Goal: Information Seeking & Learning: Learn about a topic

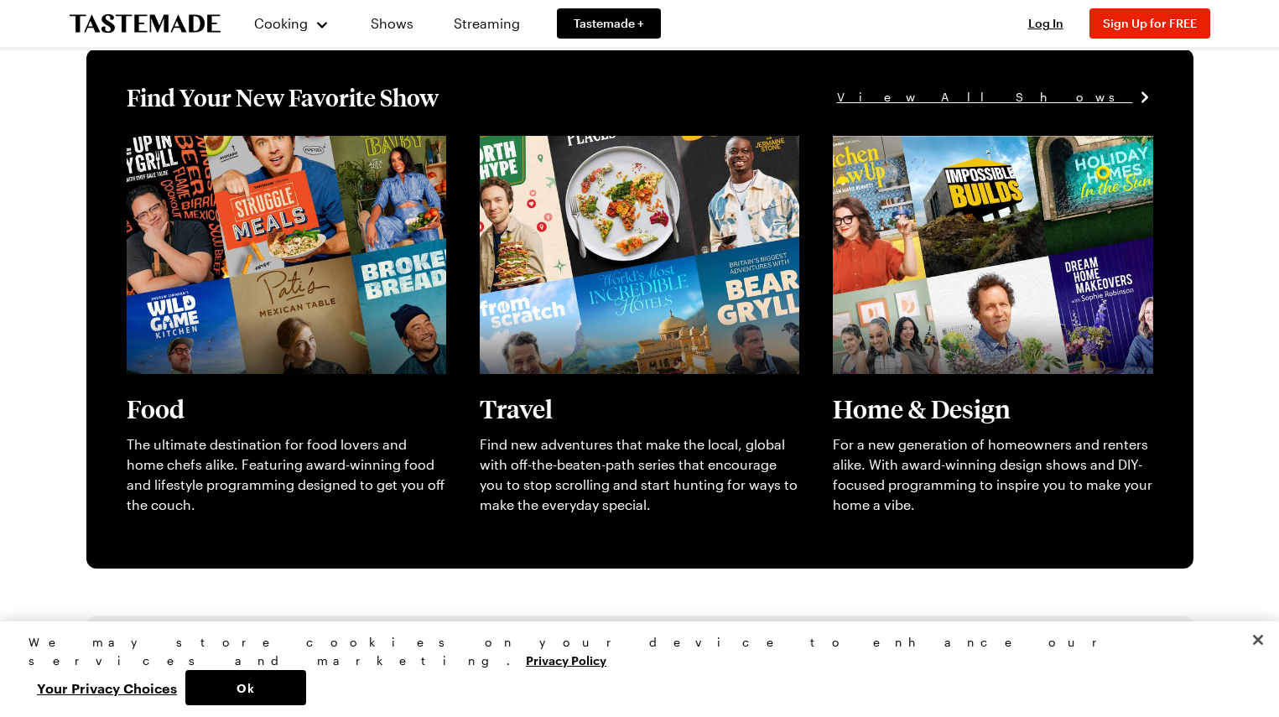
scroll to position [510, 0]
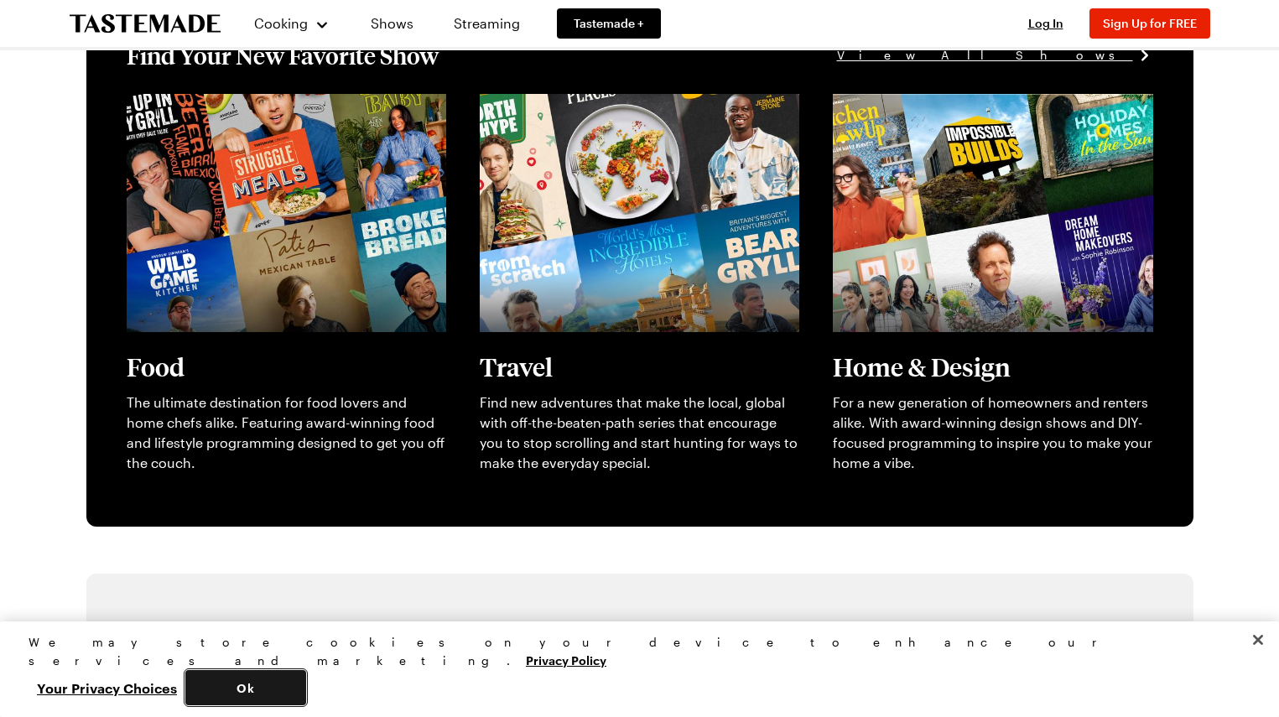
click at [306, 692] on button "Ok" at bounding box center [245, 687] width 121 height 35
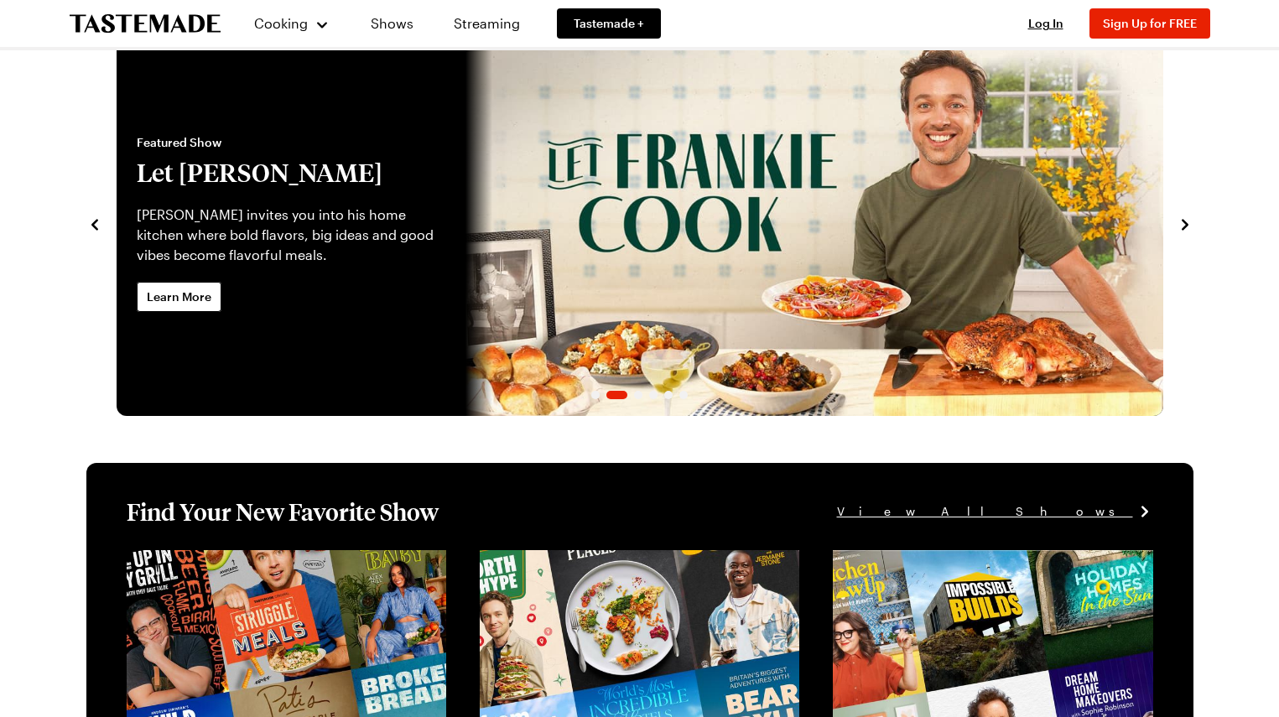
scroll to position [0, 0]
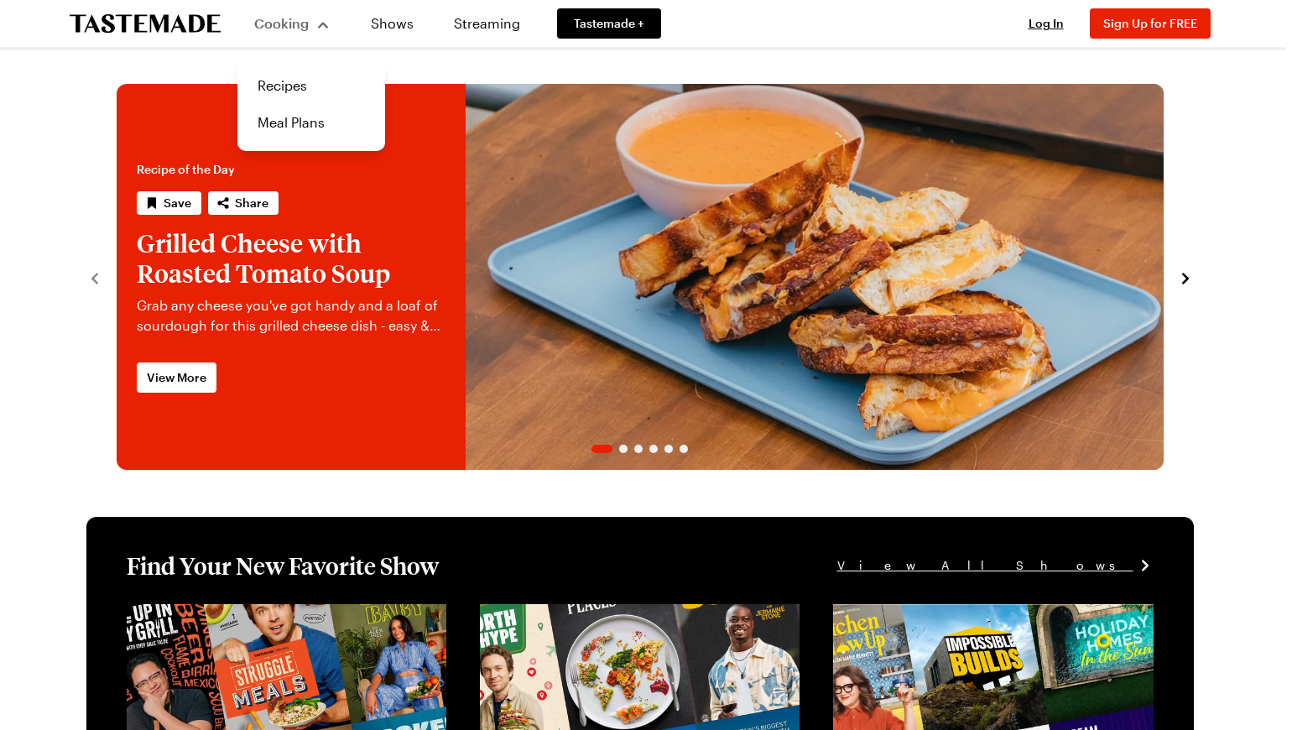
click at [289, 24] on span "Cooking" at bounding box center [281, 23] width 55 height 16
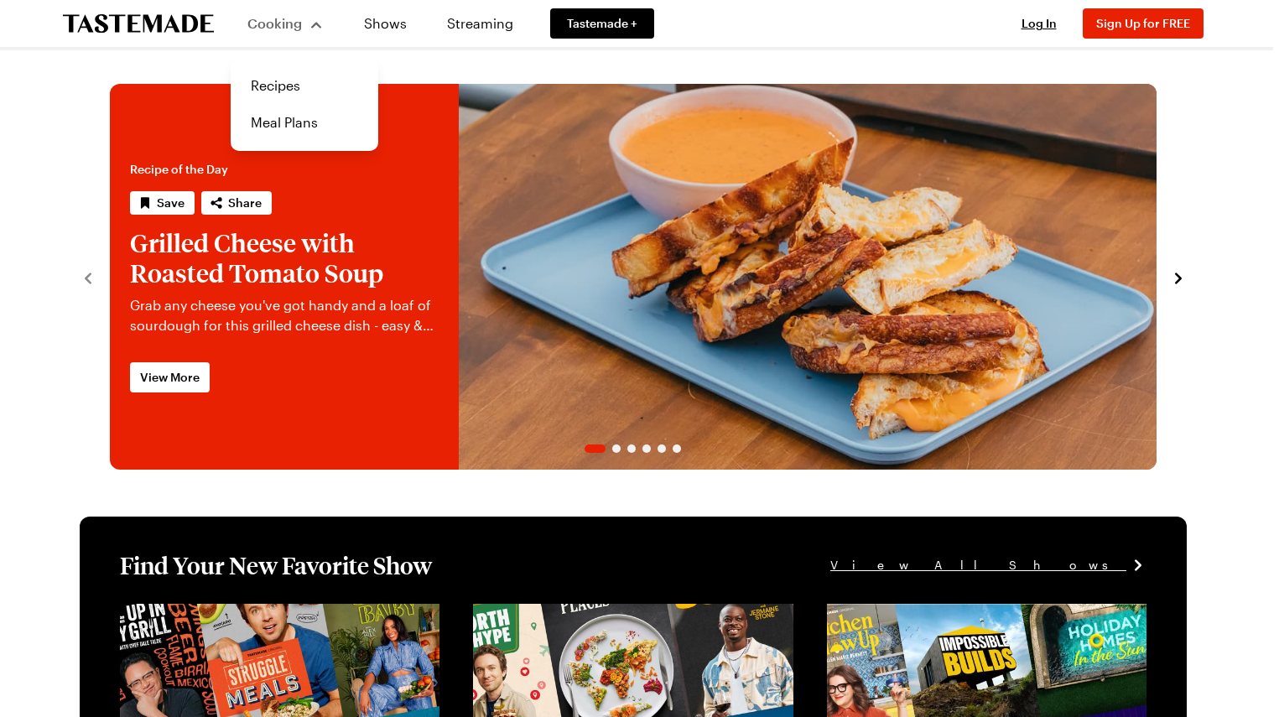
click at [302, 28] on span "Cooking" at bounding box center [274, 23] width 55 height 16
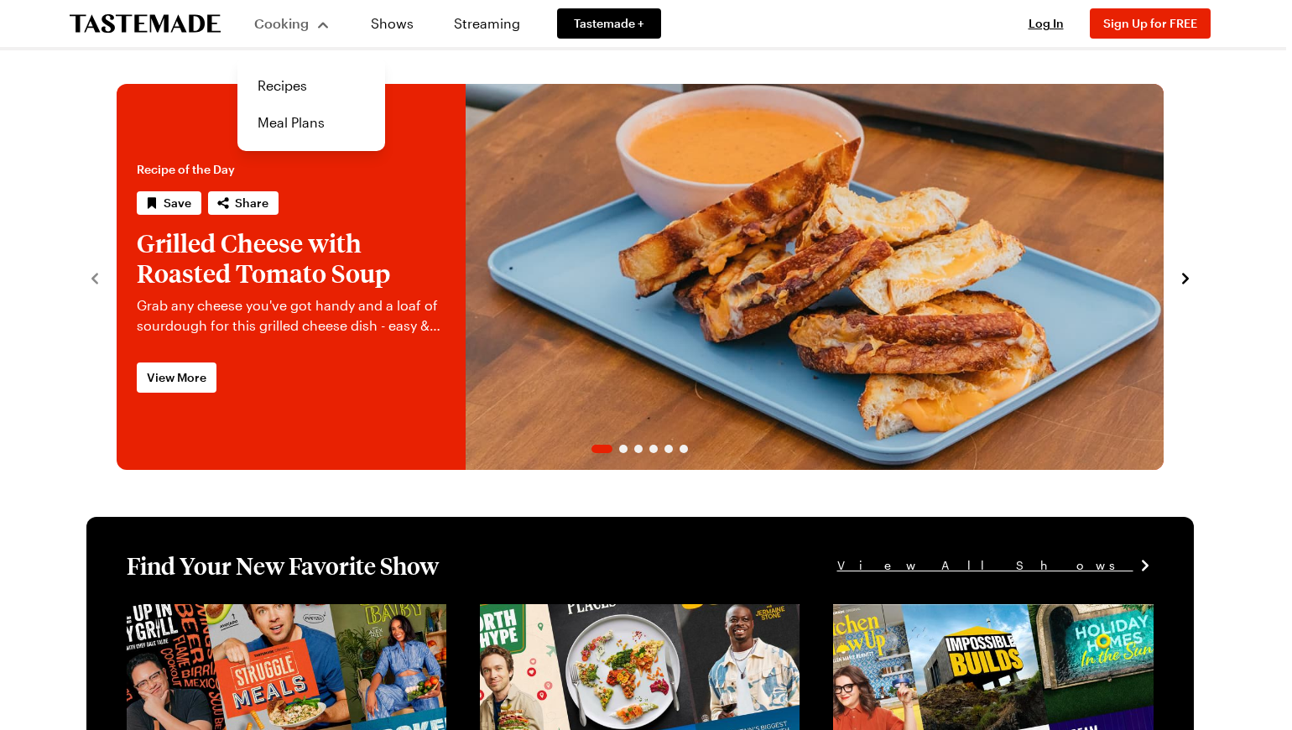
click at [304, 33] on div "Cooking" at bounding box center [292, 23] width 76 height 20
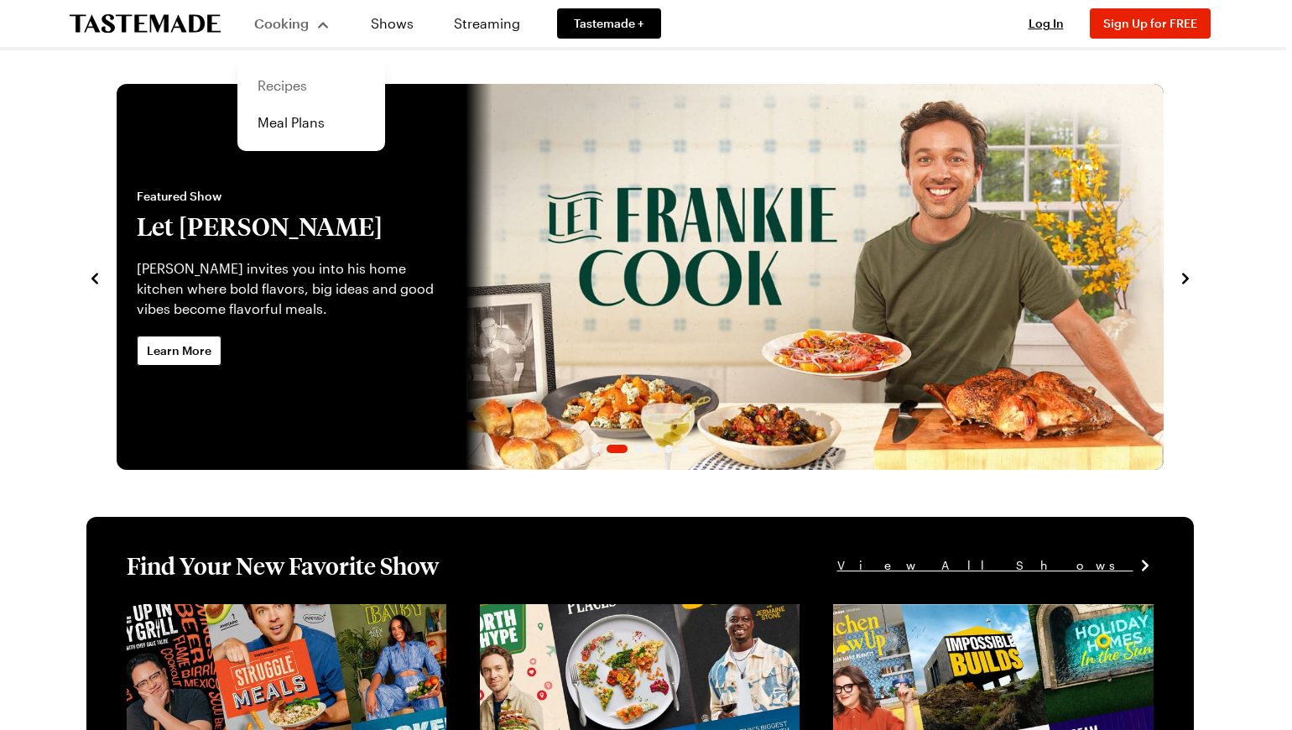
click at [276, 87] on link "Recipes" at bounding box center [310, 85] width 127 height 37
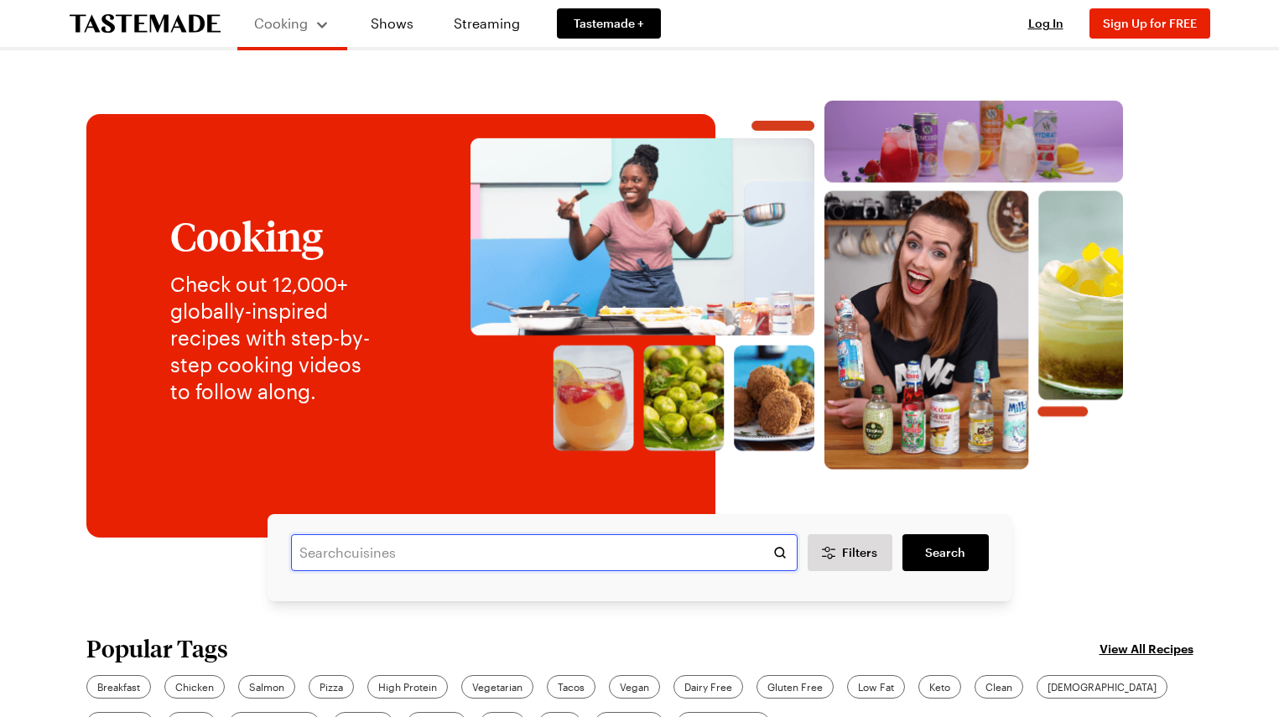
click at [426, 561] on input "text" at bounding box center [544, 552] width 507 height 37
type input "TRASH COOKIES"
click at [955, 552] on span "Search" at bounding box center [945, 552] width 40 height 17
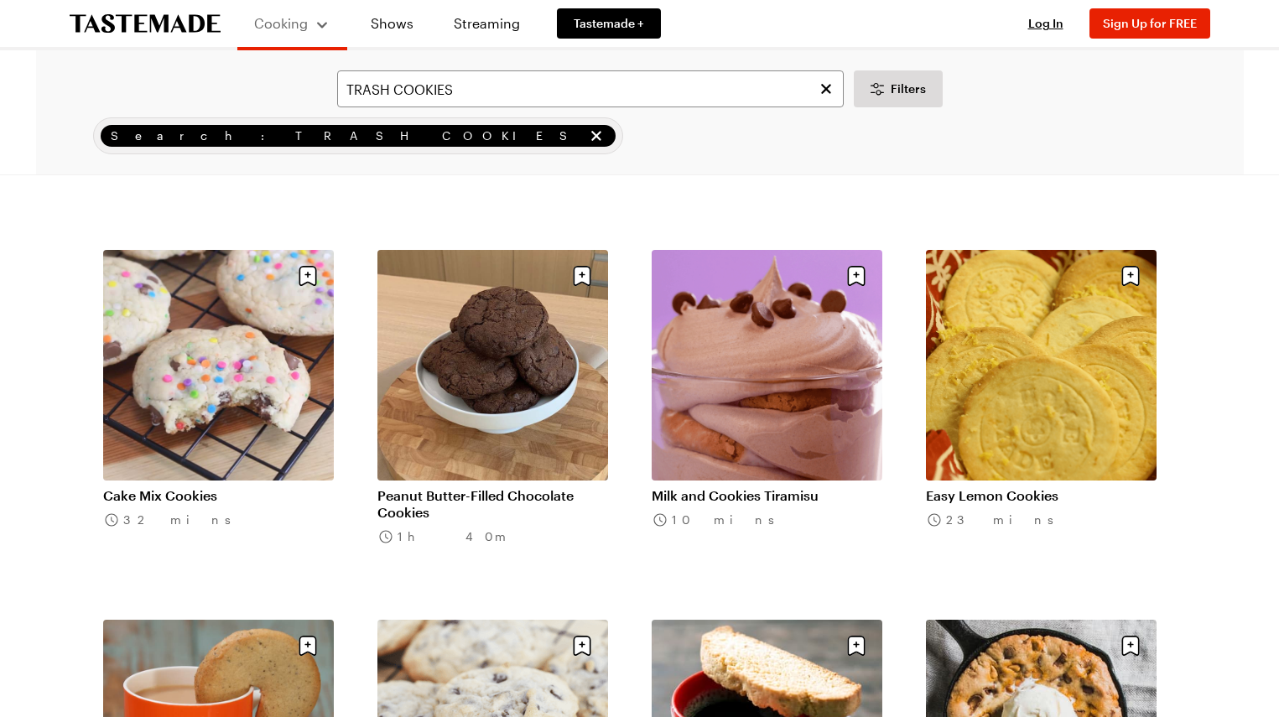
scroll to position [1576, 0]
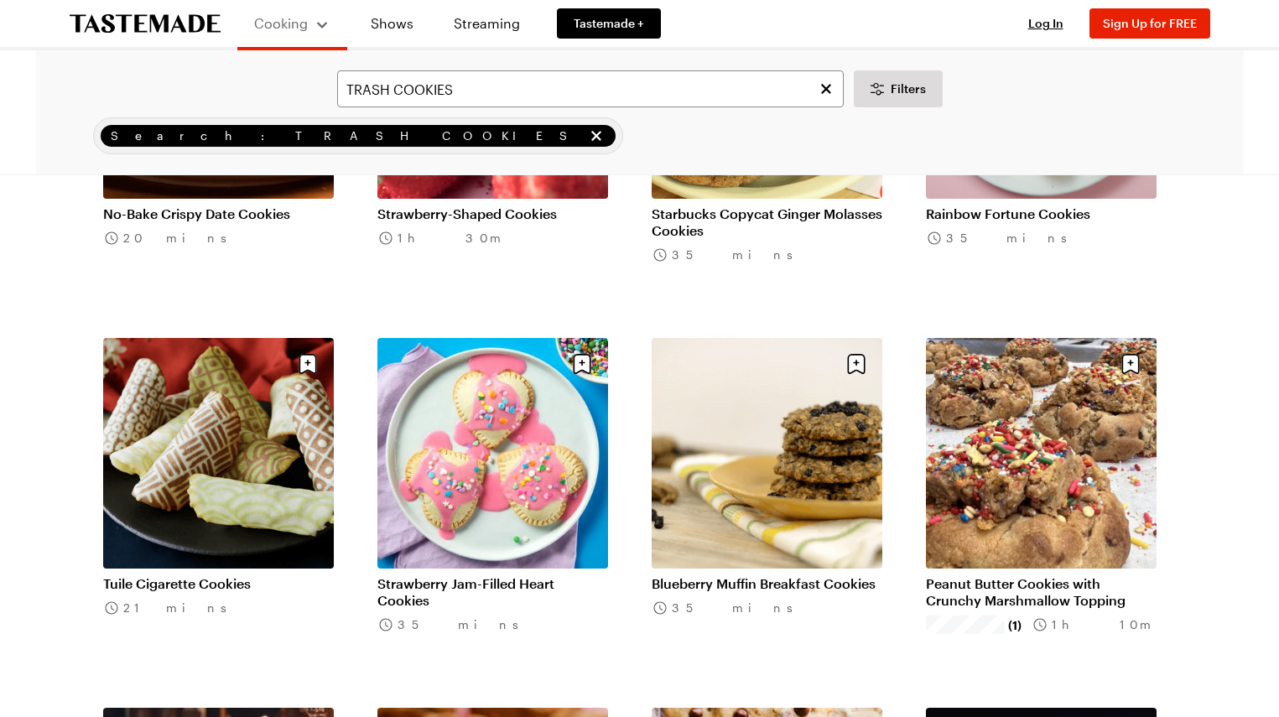
scroll to position [2941, 0]
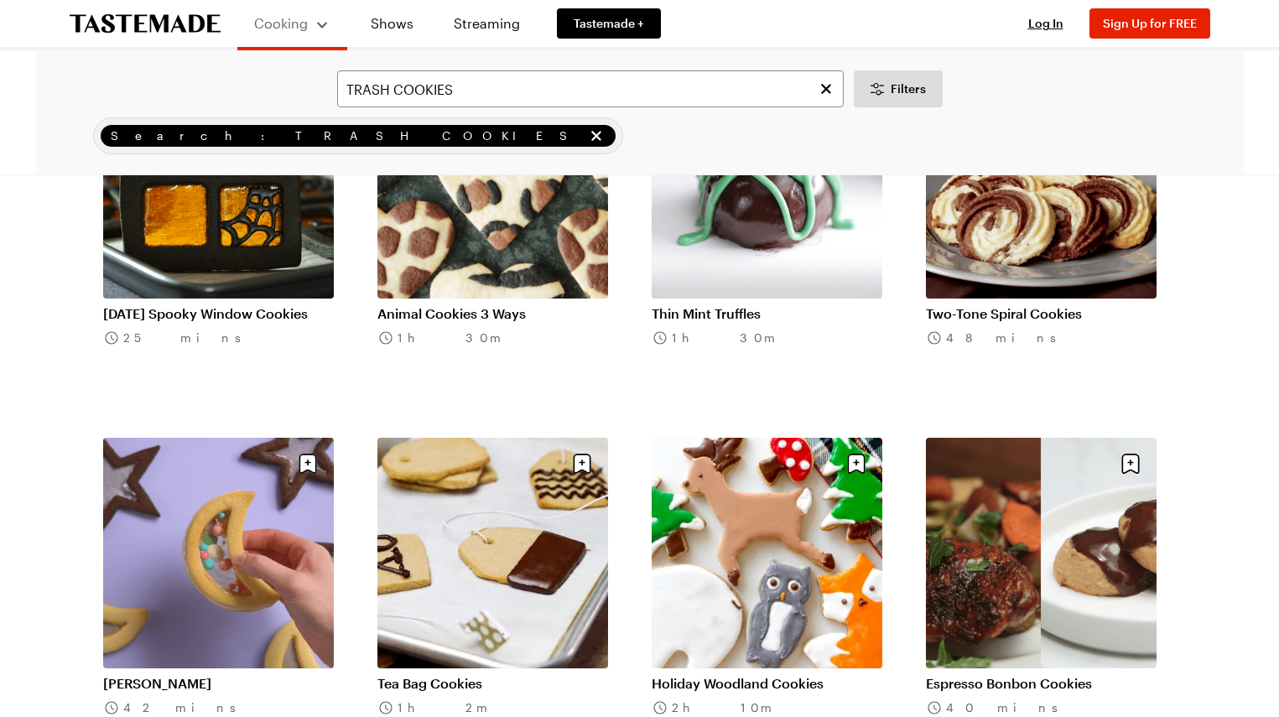
scroll to position [5594, 0]
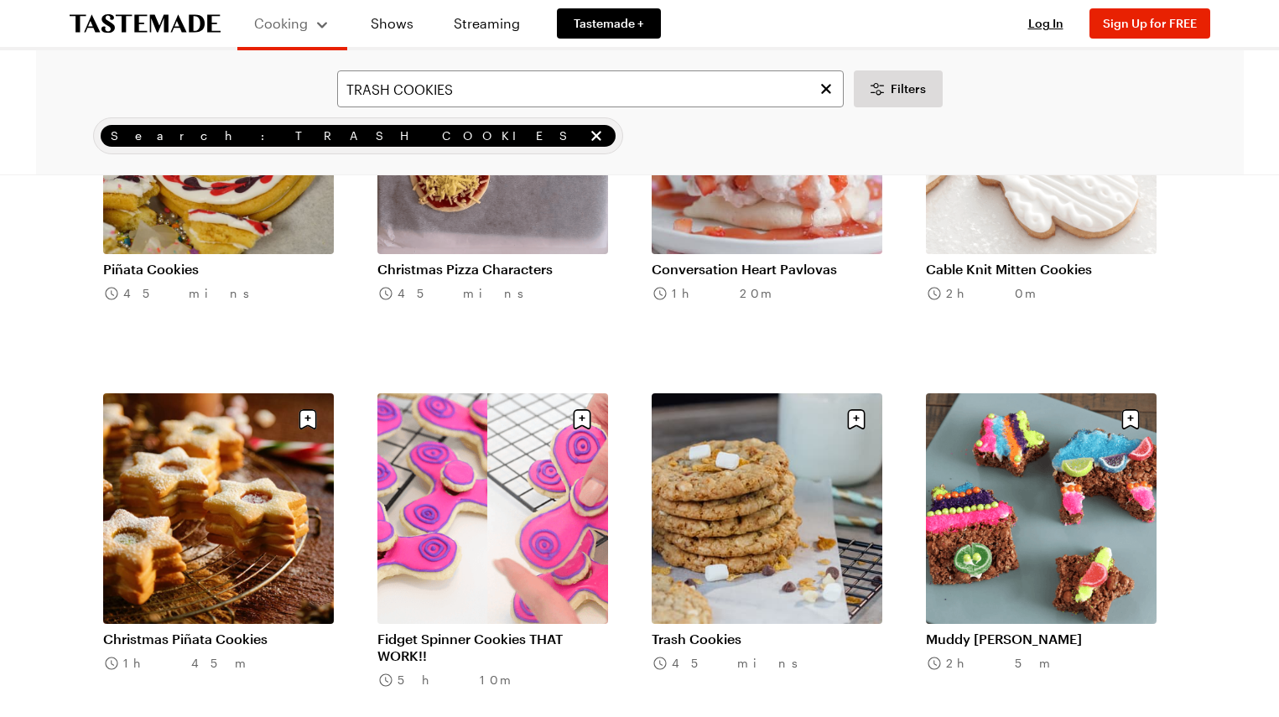
scroll to position [7420, 0]
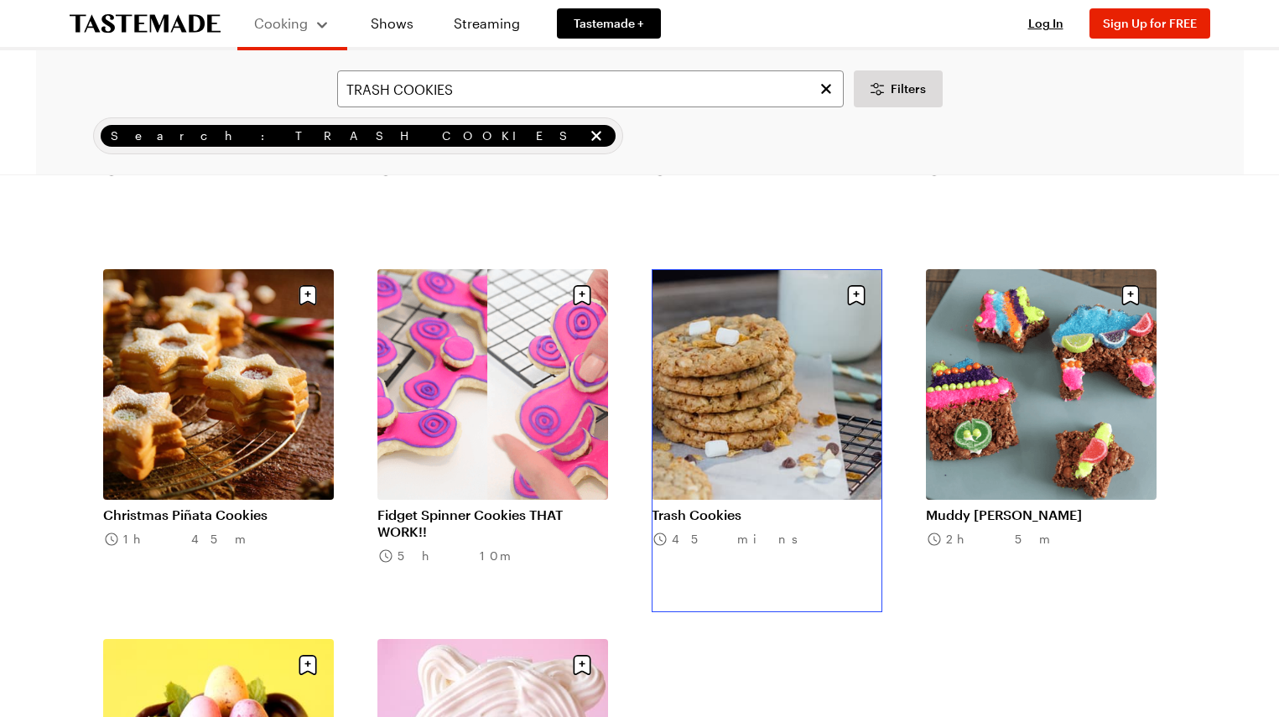
click at [719, 510] on link "Trash Cookies" at bounding box center [767, 515] width 231 height 17
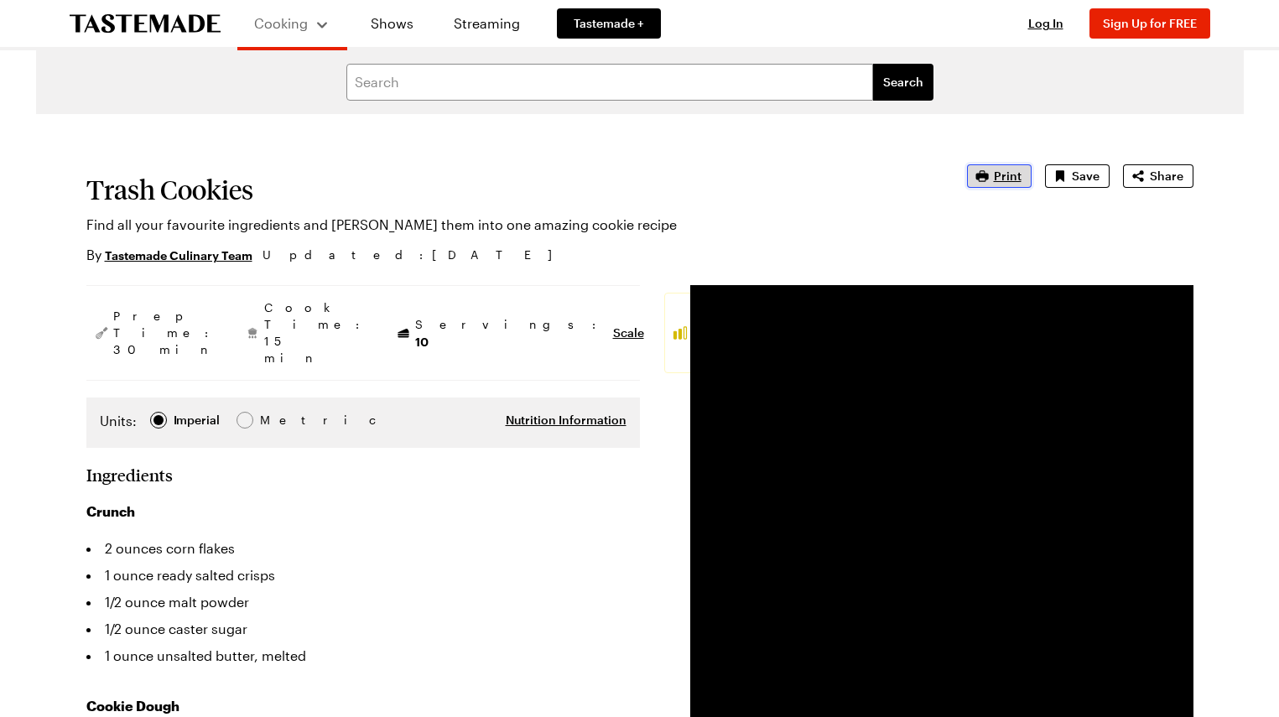
click at [1001, 175] on span "Print" at bounding box center [1008, 176] width 28 height 17
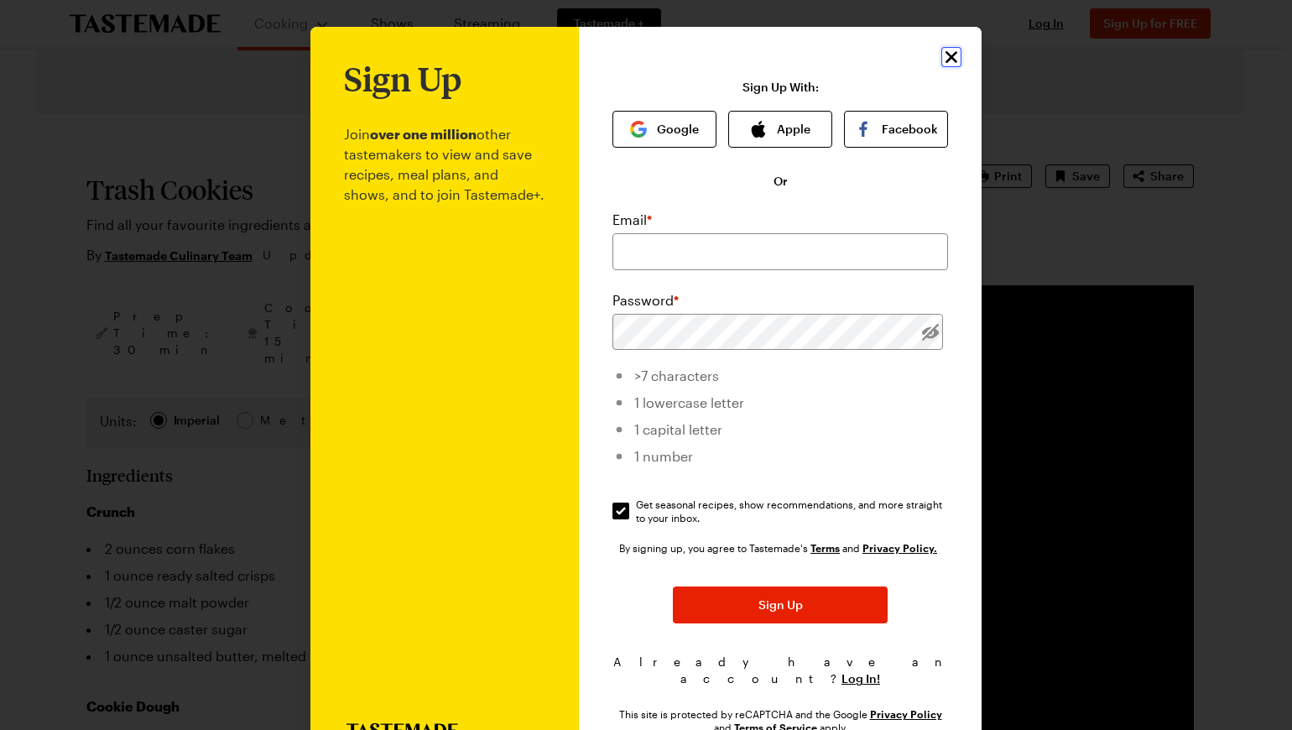
click at [944, 55] on icon "Close" at bounding box center [951, 57] width 20 height 20
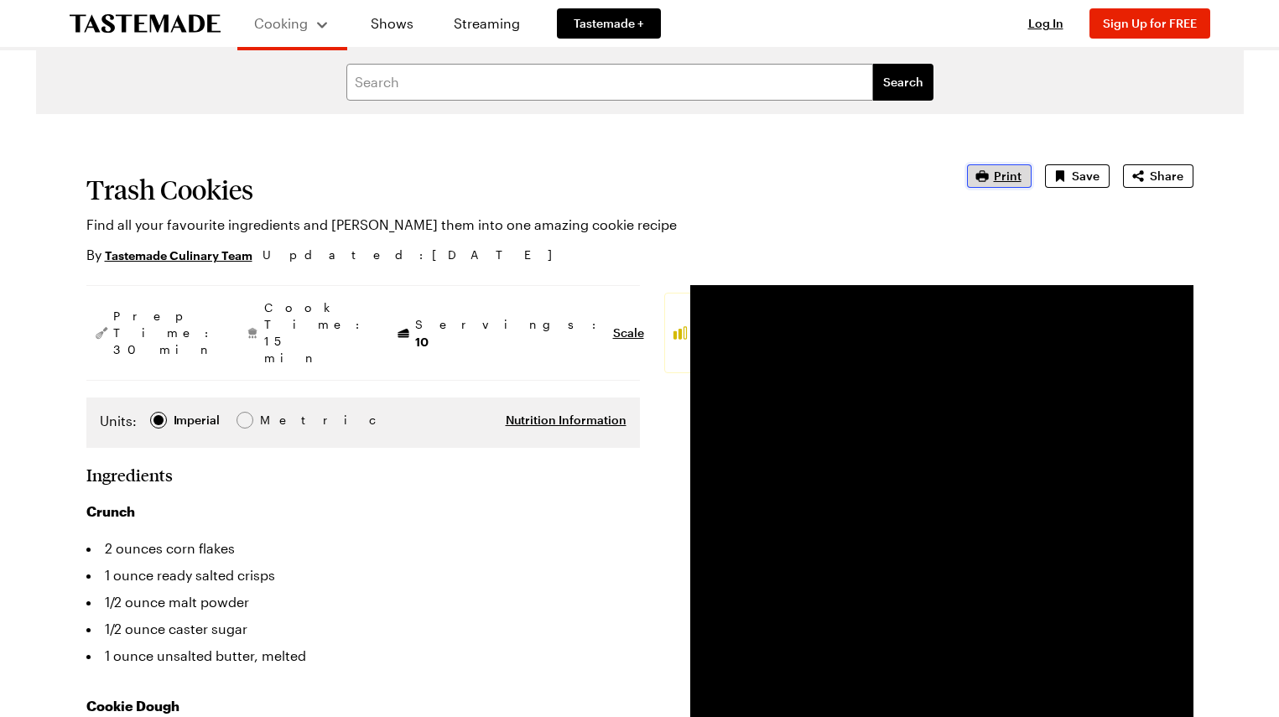
click at [1008, 179] on span "Print" at bounding box center [1008, 176] width 28 height 17
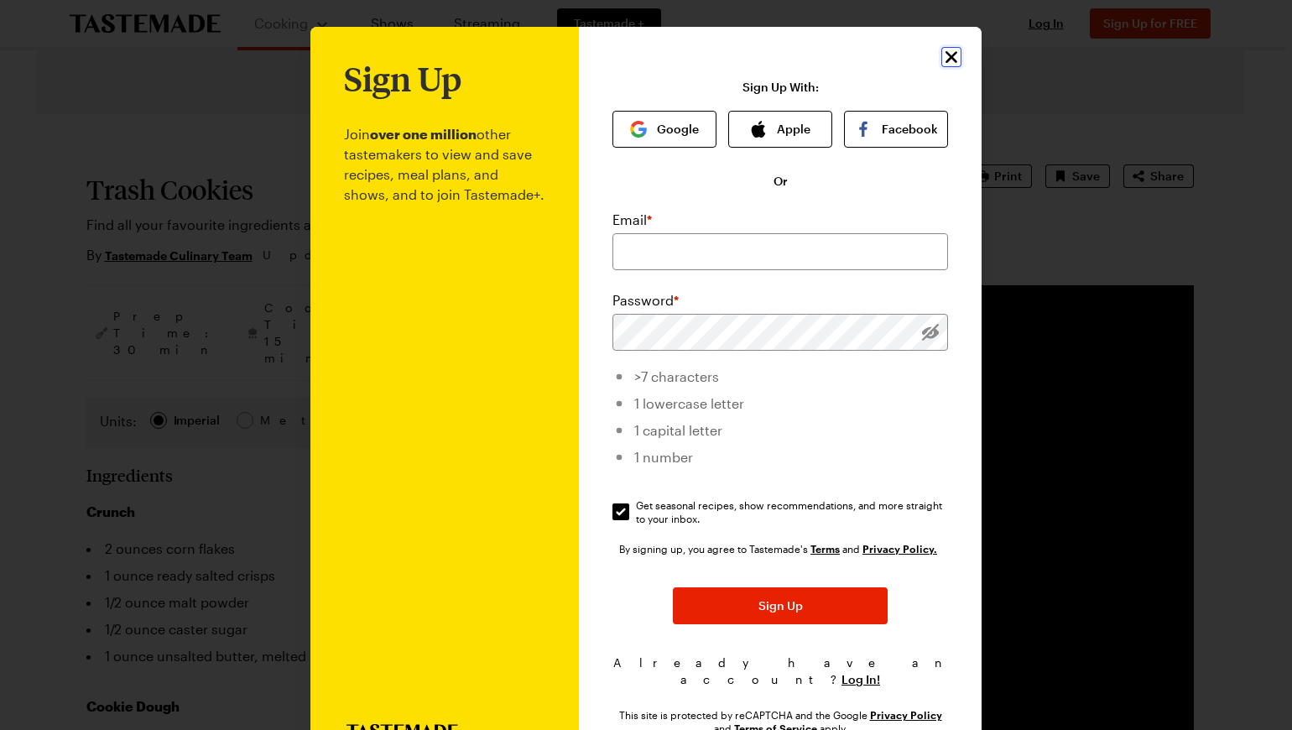
click at [947, 52] on icon "Close" at bounding box center [951, 57] width 20 height 20
